Goal: Navigation & Orientation: Find specific page/section

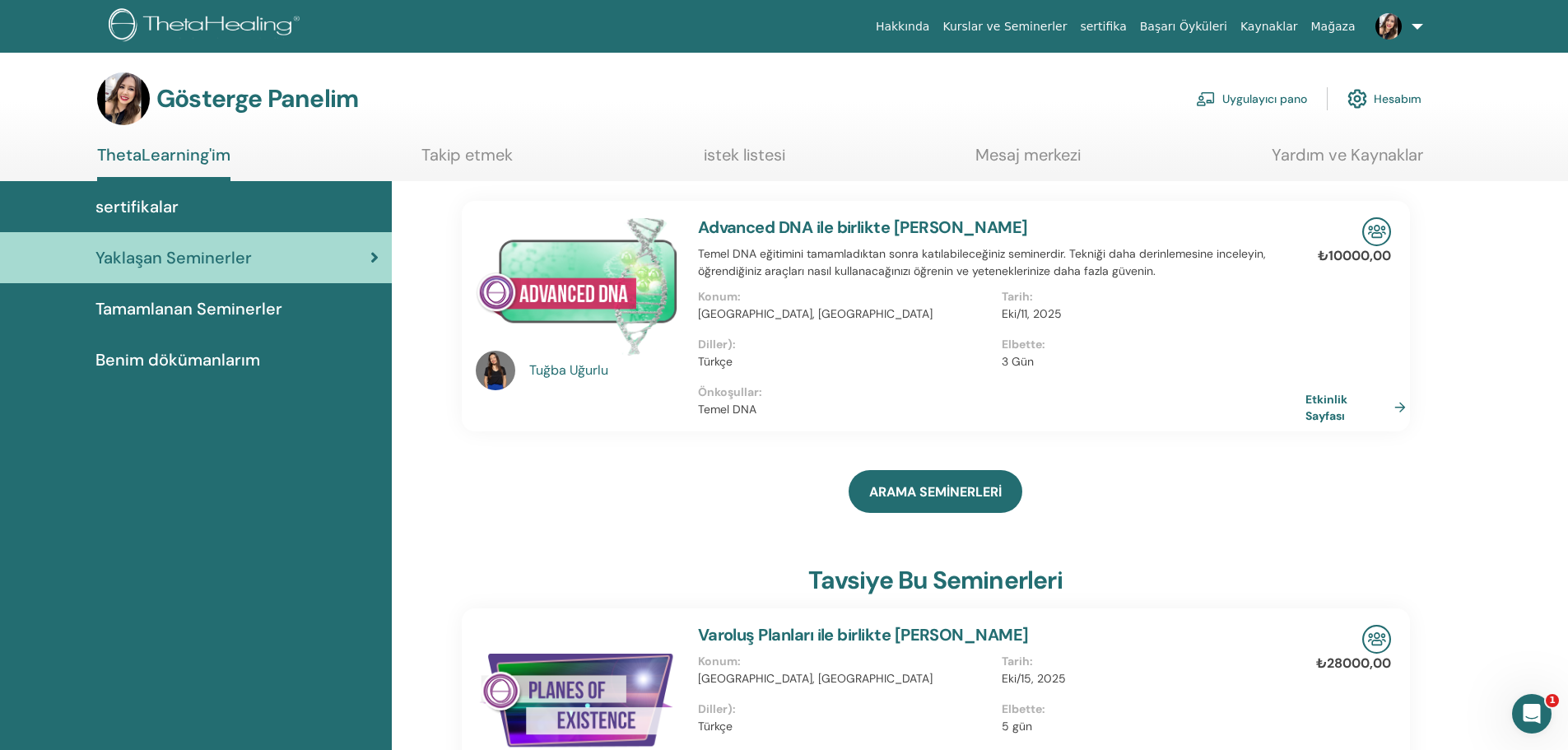
click at [226, 310] on font "Tamamlanan Seminerler" at bounding box center [189, 309] width 187 height 21
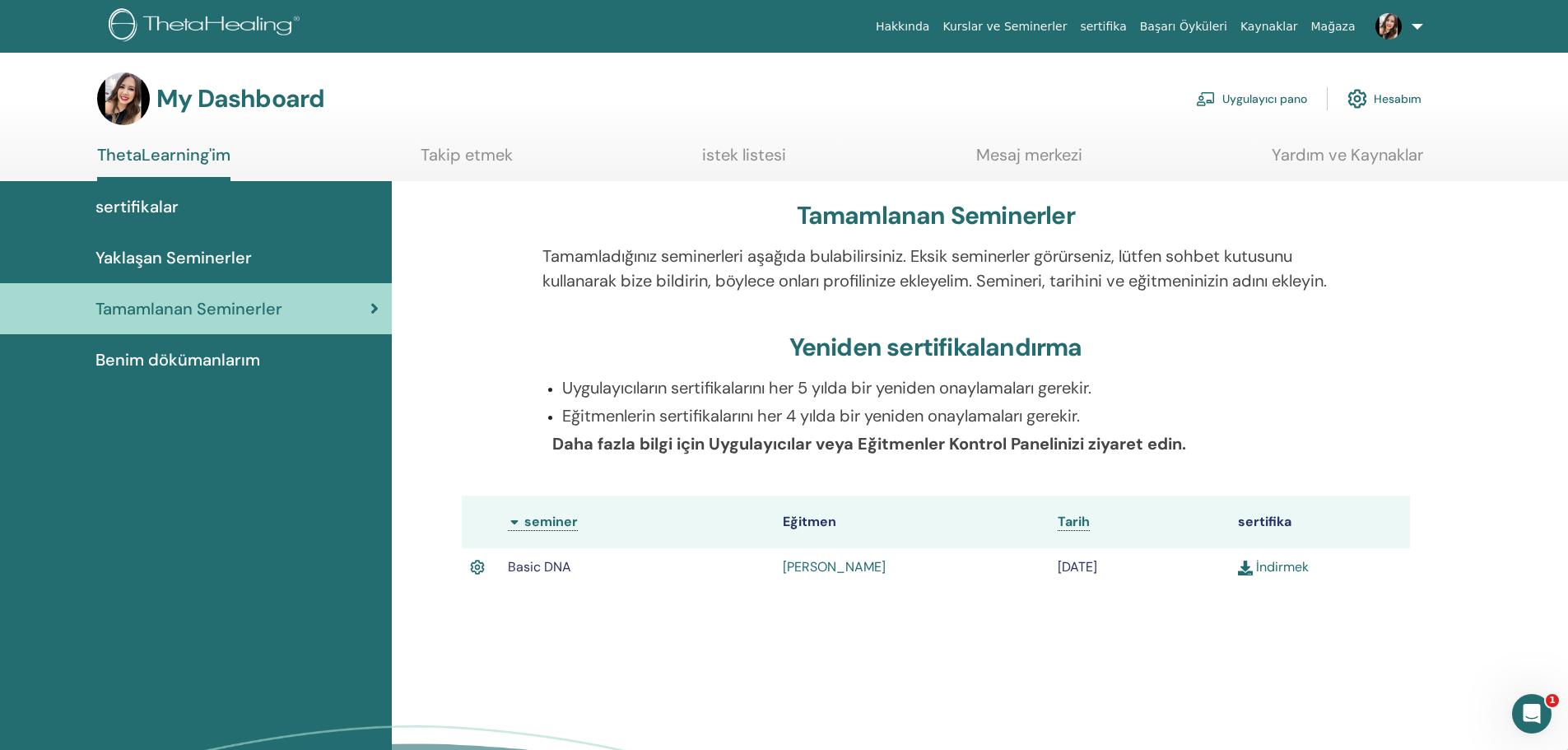
click at [253, 255] on div "Yaklaşan Seminerler" at bounding box center [196, 258] width 366 height 25
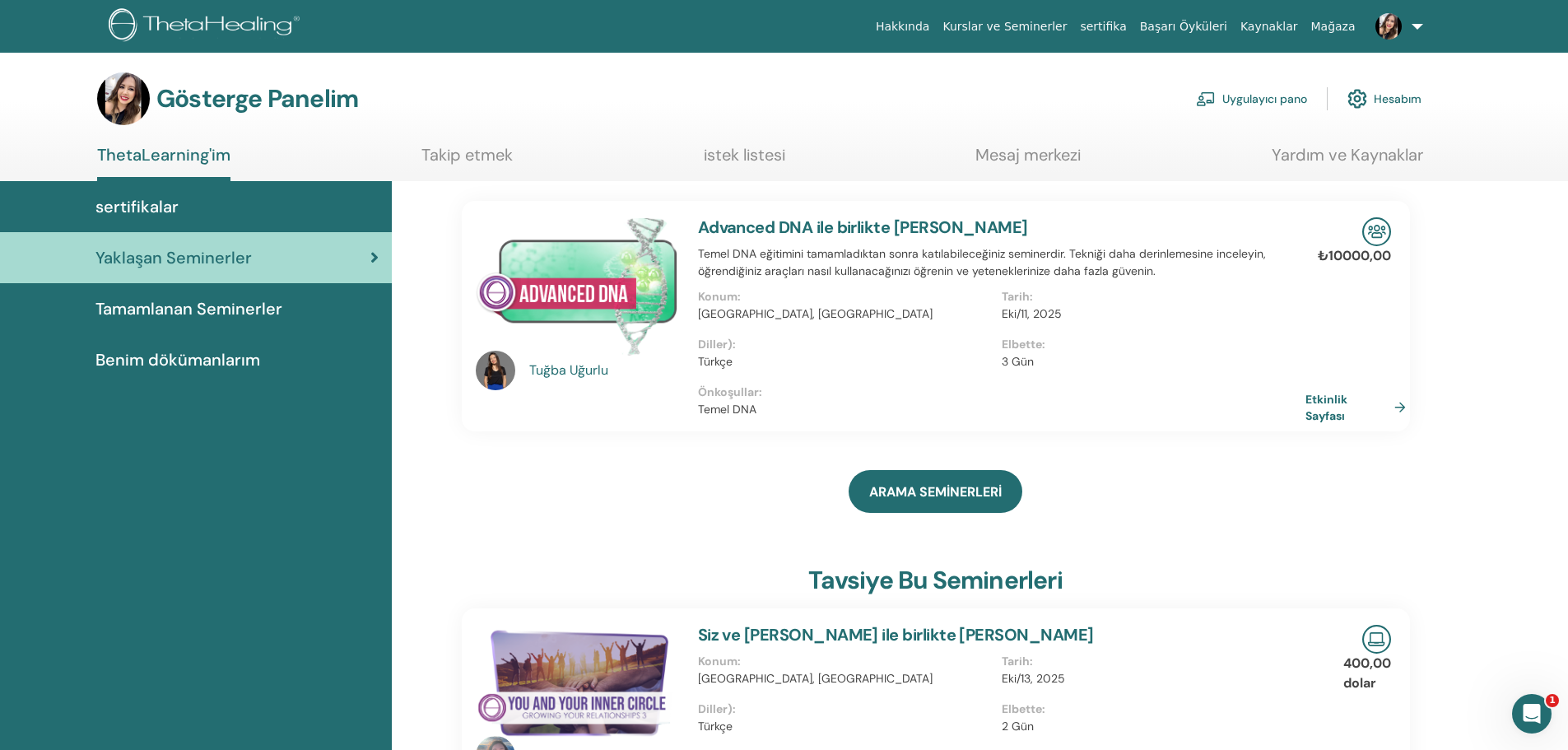
click at [1015, 156] on font "Mesaj merkezi" at bounding box center [1027, 155] width 105 height 21
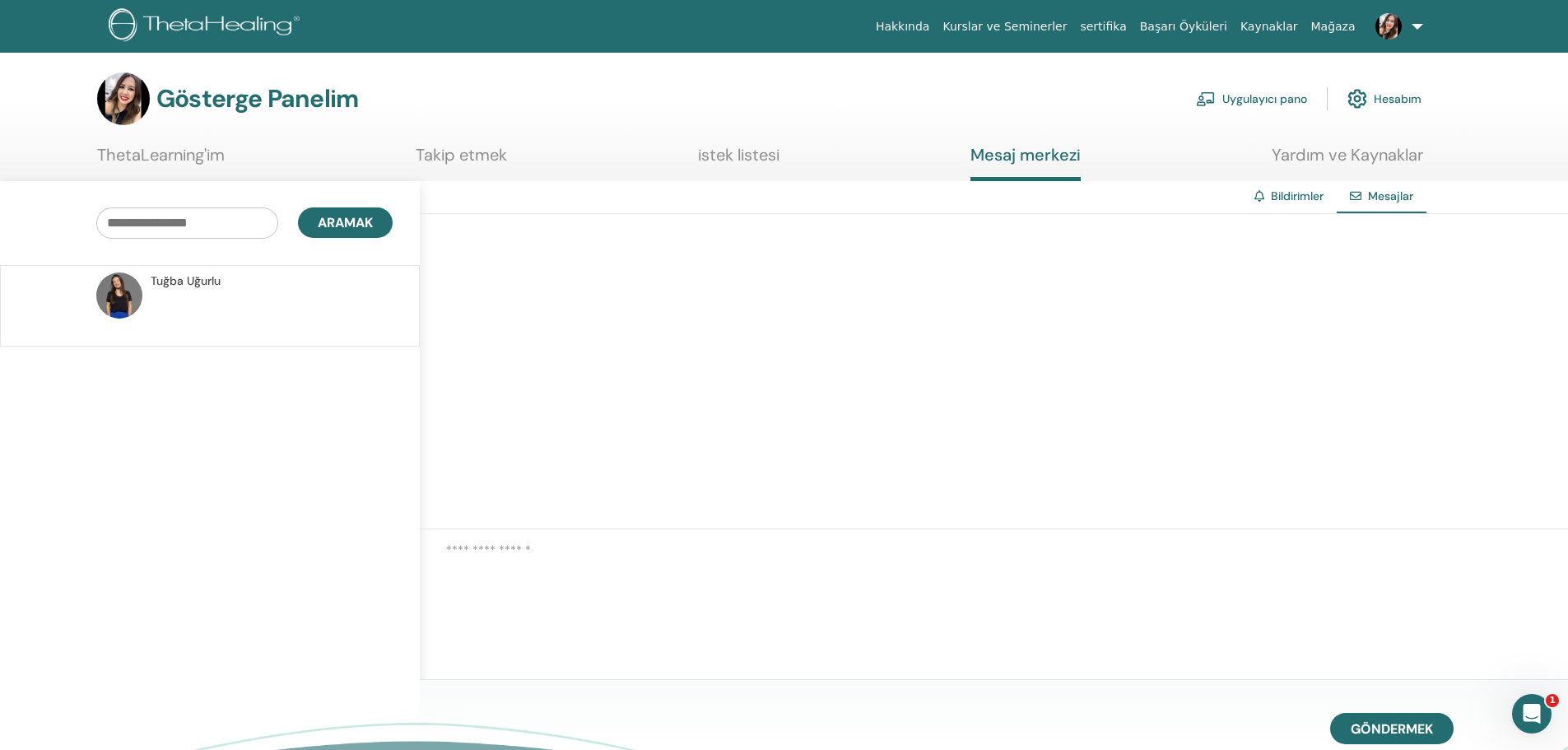
click at [742, 162] on font "istek listesi" at bounding box center [738, 155] width 82 height 21
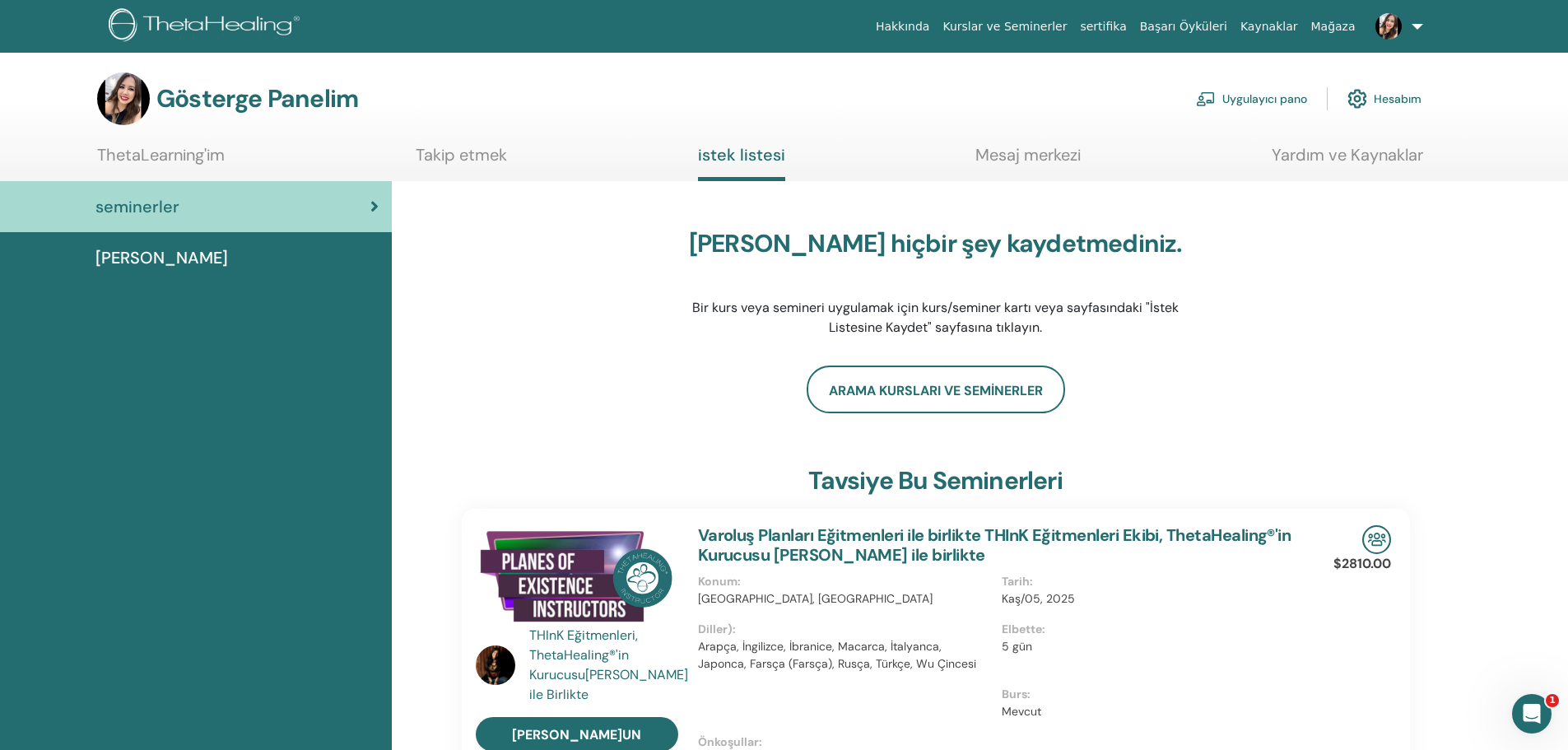
click at [463, 153] on font "Takip etmek" at bounding box center [461, 155] width 91 height 21
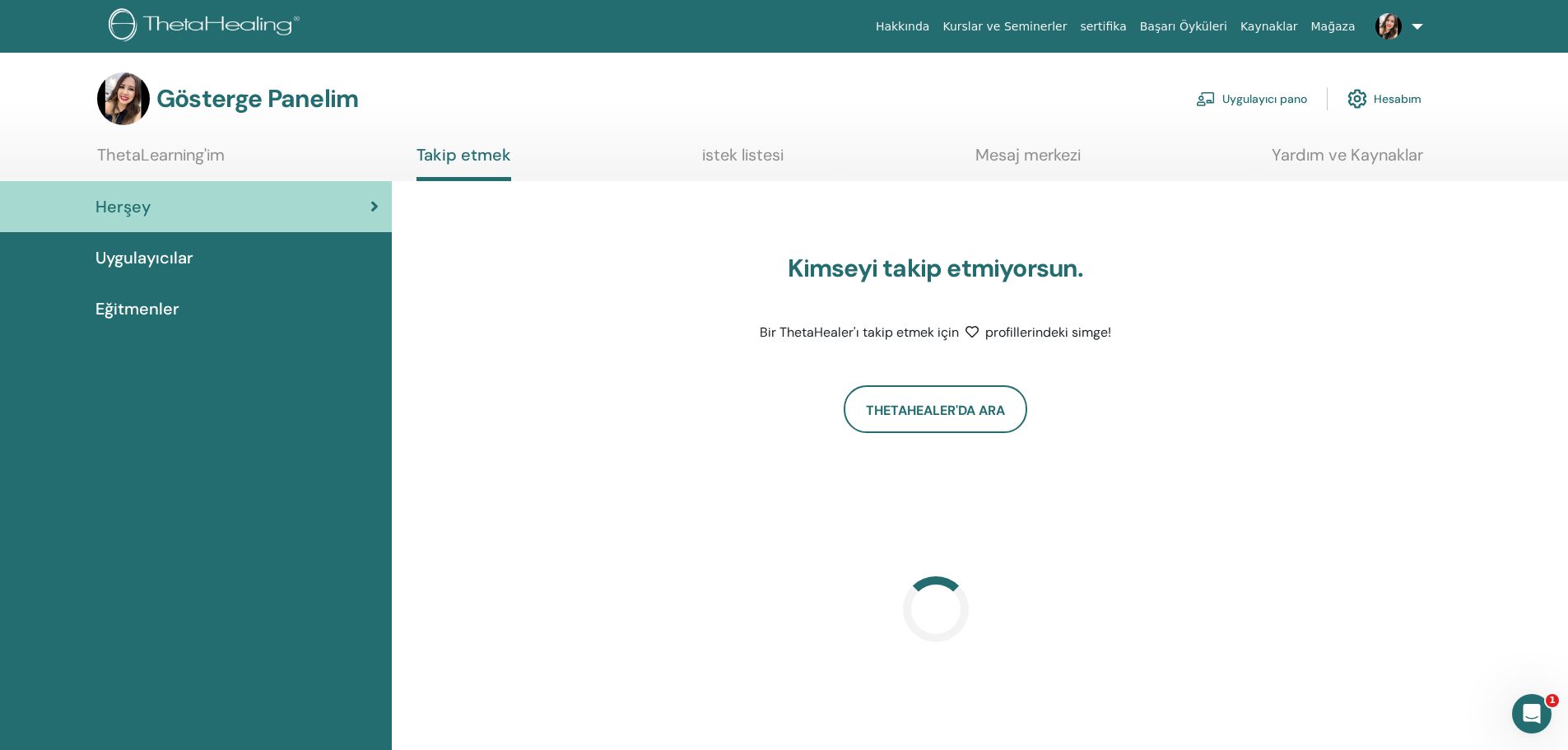
click at [192, 159] on font "ThetaLearning'im" at bounding box center [161, 155] width 128 height 21
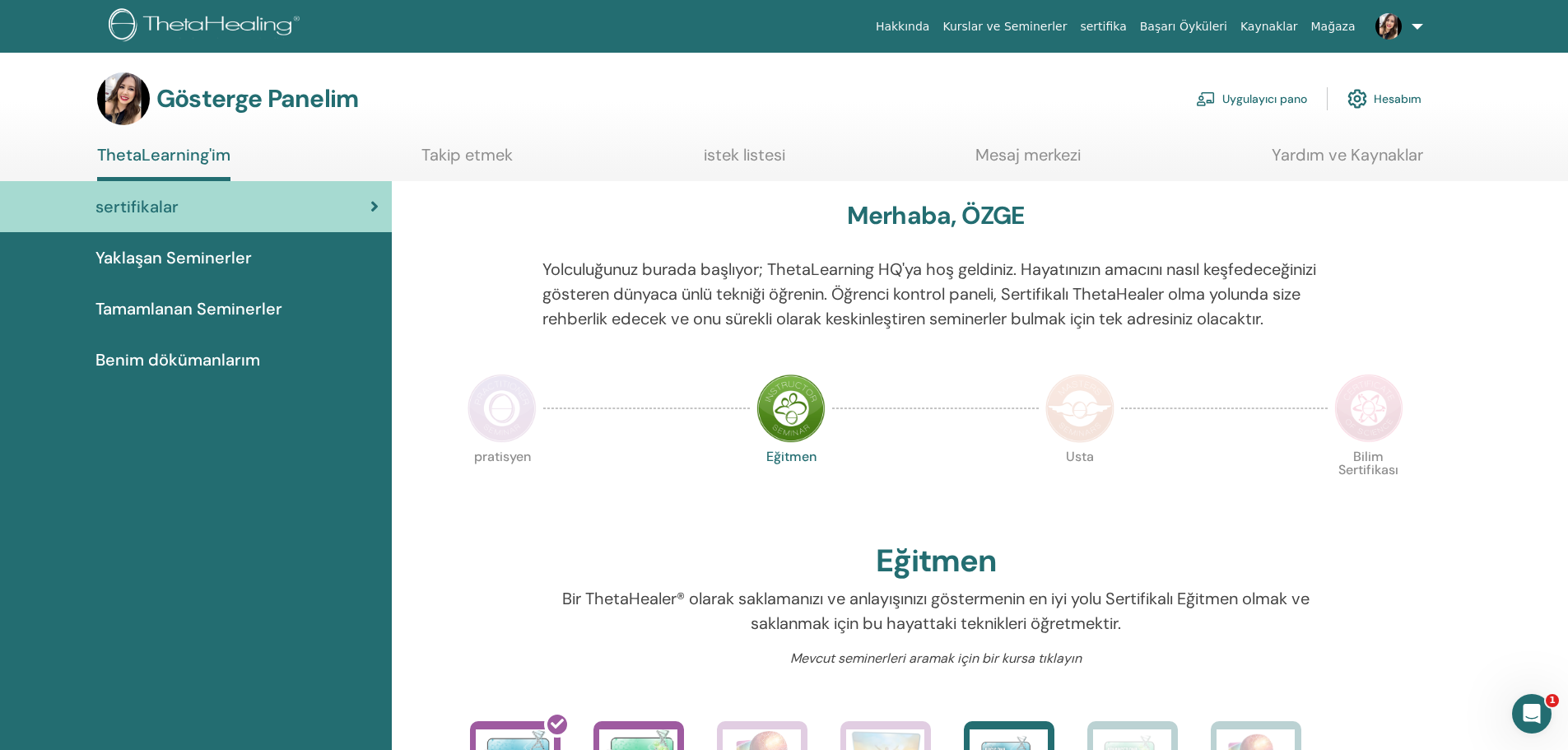
click at [236, 259] on font "Yaklaşan Seminerler" at bounding box center [173, 258] width 156 height 21
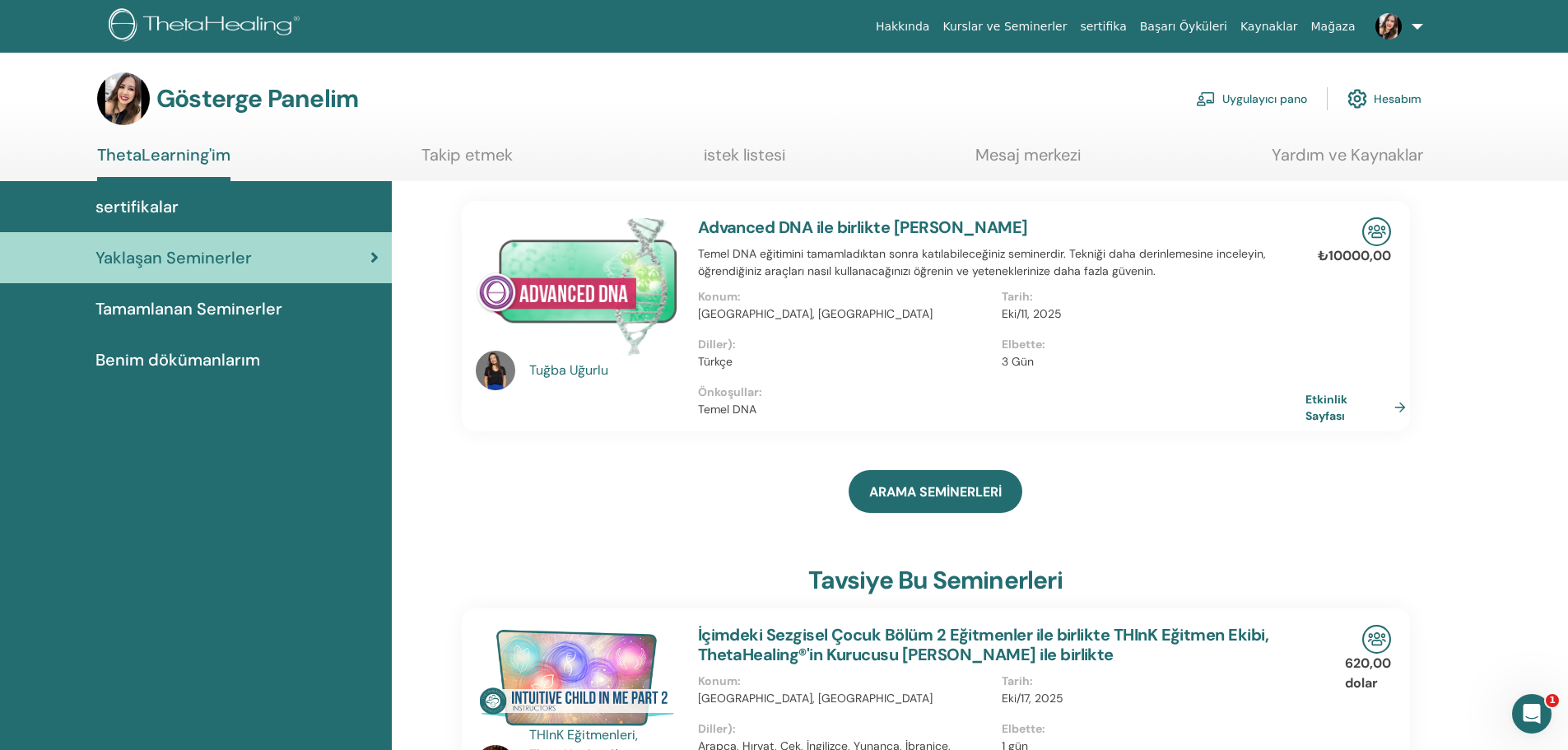
click at [1385, 26] on img at bounding box center [1388, 26] width 26 height 26
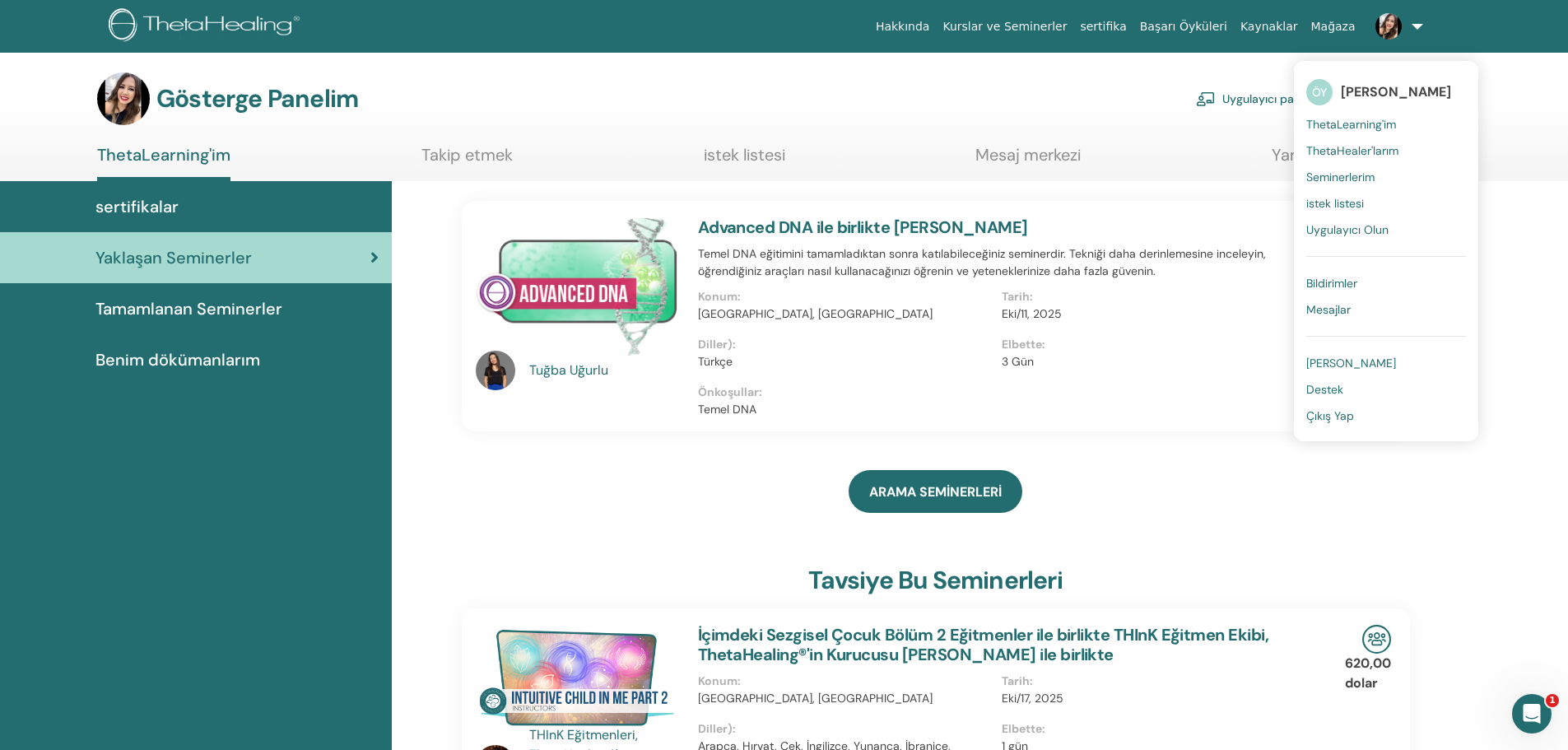
click at [564, 475] on div "ARAMA SEMİNERLERİ" at bounding box center [936, 492] width 948 height 83
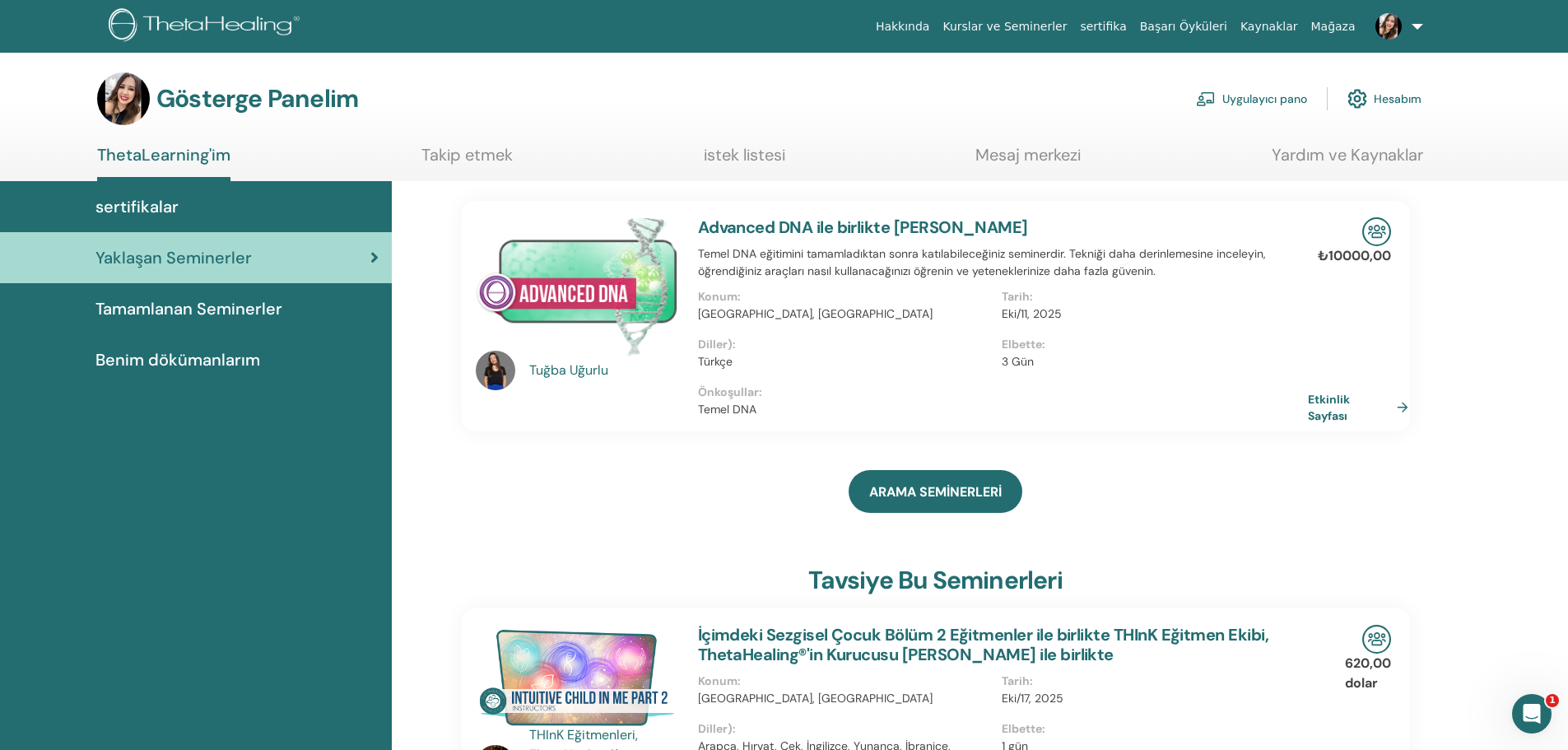
click at [1401, 404] on link "Etkinlik Sayfası" at bounding box center [1361, 406] width 107 height 32
click at [198, 312] on font "Tamamlanan Seminerler" at bounding box center [189, 309] width 187 height 21
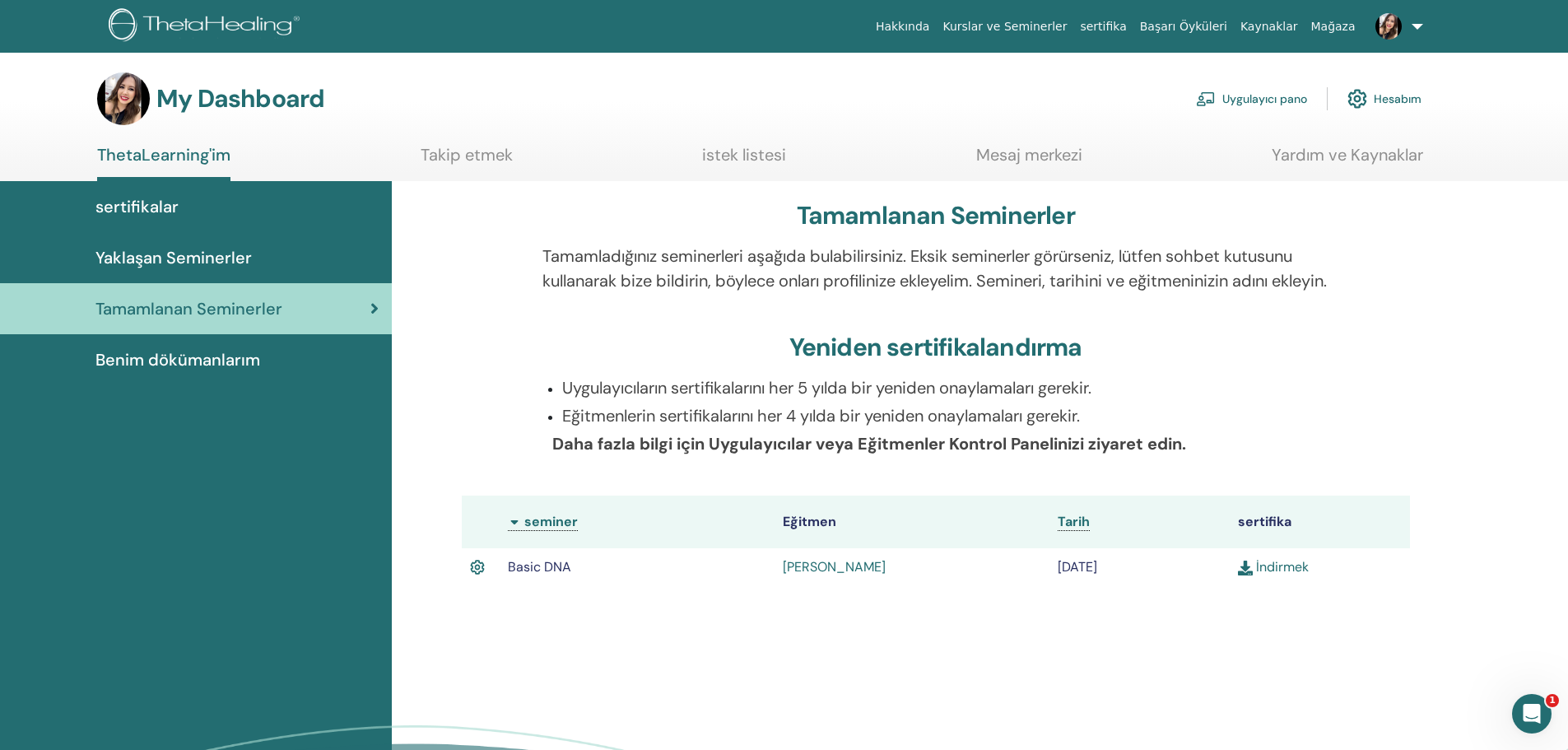
click at [222, 359] on span "Benim dökümanlarım" at bounding box center [177, 360] width 165 height 25
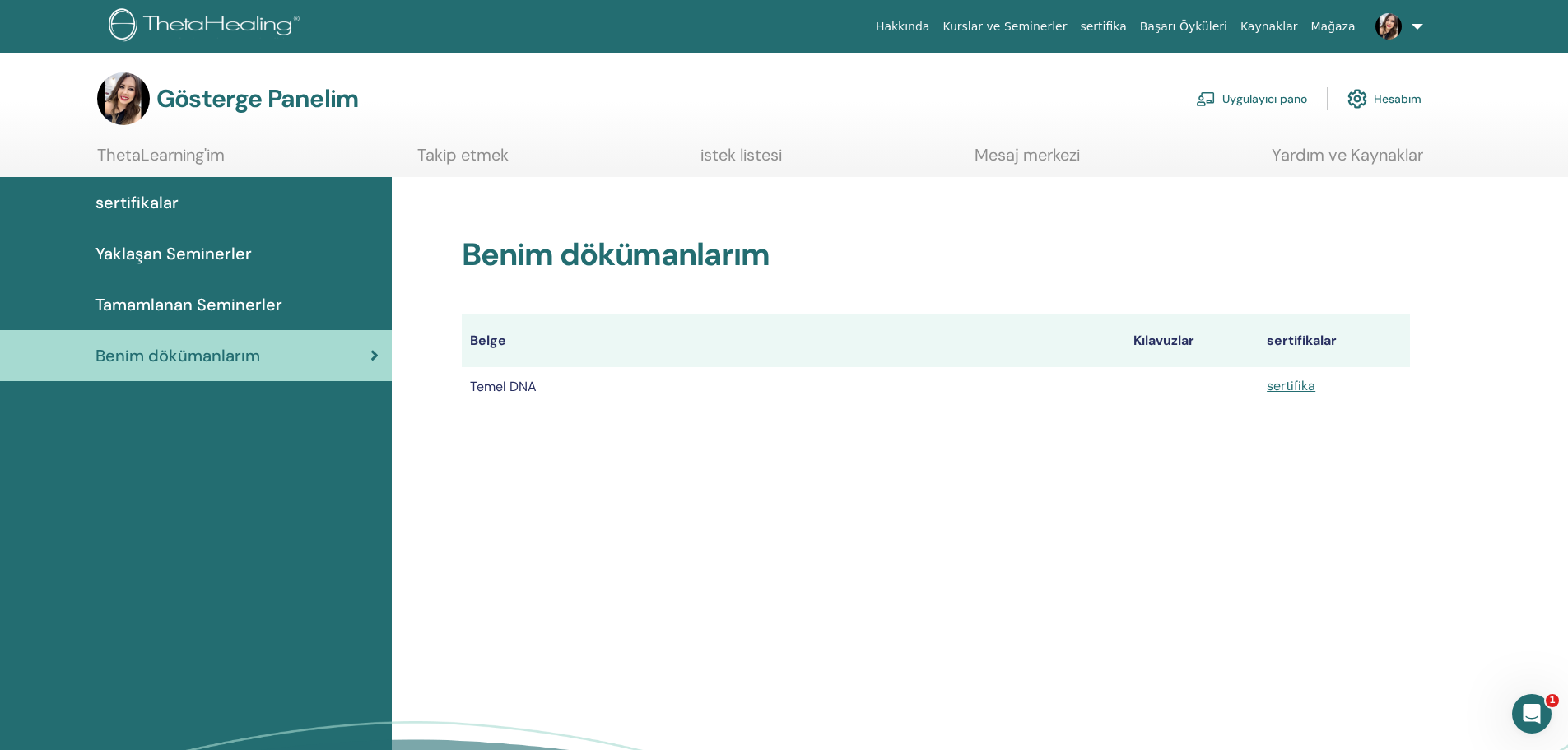
click at [141, 198] on font "sertifikalar" at bounding box center [137, 202] width 83 height 21
